Goal: Participate in discussion: Engage in conversation with other users on a specific topic

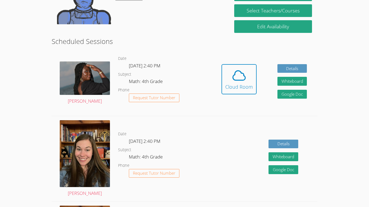
scroll to position [118, 0]
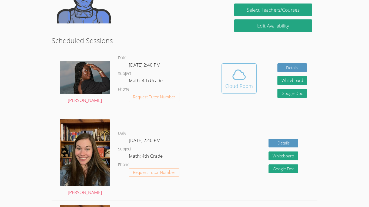
click at [244, 83] on div "Cloud Room" at bounding box center [239, 86] width 28 height 8
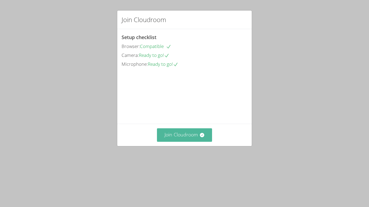
click at [192, 142] on button "Join Cloudroom" at bounding box center [184, 134] width 55 height 13
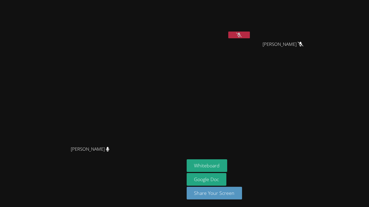
click at [241, 33] on icon at bounding box center [239, 35] width 6 height 5
click at [227, 165] on button "Whiteboard" at bounding box center [206, 165] width 41 height 13
click at [250, 39] on div at bounding box center [239, 36] width 22 height 8
click at [250, 38] on button at bounding box center [239, 35] width 22 height 7
click at [250, 35] on button at bounding box center [239, 35] width 22 height 7
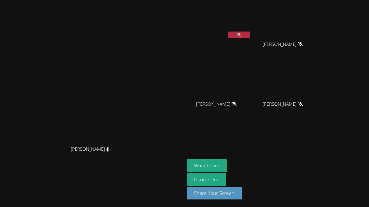
click at [241, 35] on icon at bounding box center [239, 35] width 6 height 5
click at [250, 39] on div at bounding box center [239, 36] width 22 height 8
click at [250, 35] on button at bounding box center [239, 35] width 22 height 7
click at [241, 33] on icon at bounding box center [239, 35] width 6 height 5
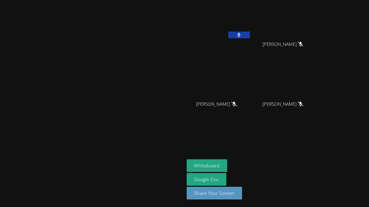
click at [240, 33] on icon at bounding box center [239, 35] width 4 height 5
click at [250, 36] on button at bounding box center [239, 35] width 22 height 7
click at [250, 35] on button at bounding box center [239, 35] width 22 height 7
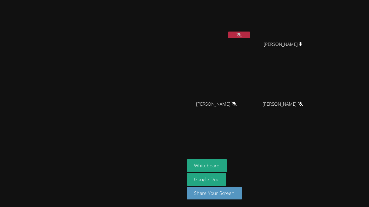
click at [250, 35] on button at bounding box center [239, 35] width 22 height 7
click at [250, 36] on button at bounding box center [239, 35] width 22 height 7
click at [250, 34] on button at bounding box center [239, 35] width 22 height 7
click at [250, 36] on button at bounding box center [239, 35] width 22 height 7
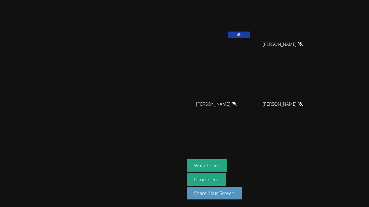
click at [250, 36] on button at bounding box center [239, 35] width 22 height 7
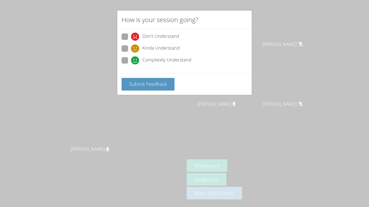
click at [159, 45] on span "Kinda Understand" at bounding box center [160, 49] width 37 height 8
click at [135, 45] on input "Kinda Understand" at bounding box center [133, 47] width 5 height 5
radio input "true"
click at [153, 78] on button "Submit Feedback" at bounding box center [147, 84] width 53 height 13
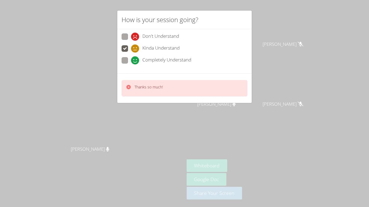
click at [155, 88] on p "Thanks so much!" at bounding box center [148, 86] width 28 height 5
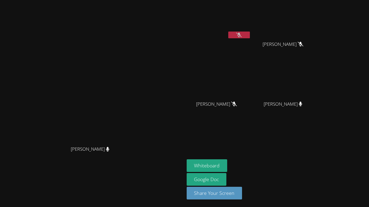
click at [241, 35] on icon at bounding box center [239, 35] width 6 height 5
click at [240, 35] on icon at bounding box center [239, 35] width 4 height 5
click at [241, 36] on icon at bounding box center [239, 35] width 6 height 5
click at [250, 36] on button at bounding box center [239, 35] width 22 height 7
